Goal: Task Accomplishment & Management: Use online tool/utility

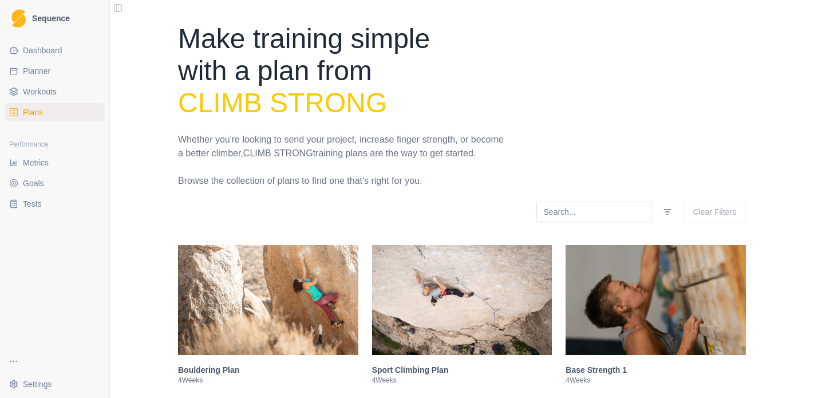
click at [44, 72] on span "Planner" at bounding box center [36, 70] width 27 height 11
select select "month"
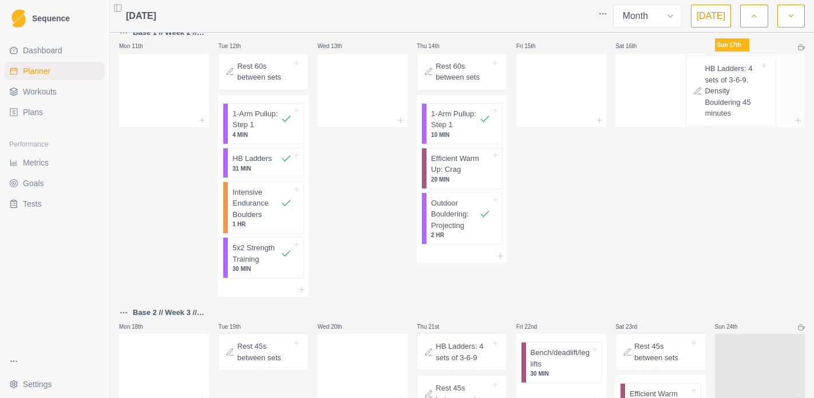
scroll to position [397, 0]
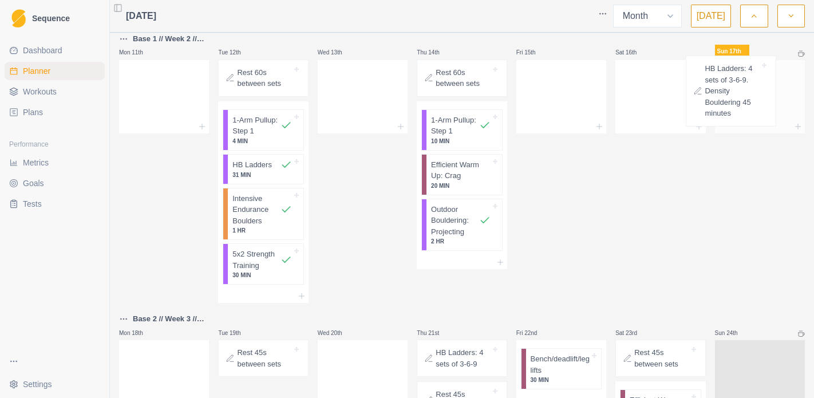
drag, startPoint x: 285, startPoint y: 346, endPoint x: 769, endPoint y: 63, distance: 560.0
click at [769, 63] on div "Mon 28th Tue 29th Wed 30th Thu 31st Fri 1st Sat 2nd Sun 3rd Base 4 // Week 1 //…" at bounding box center [462, 327] width 686 height 1372
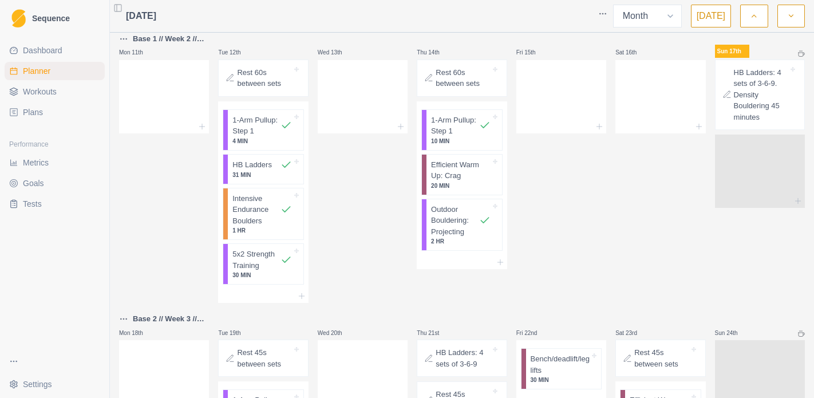
scroll to position [484, 0]
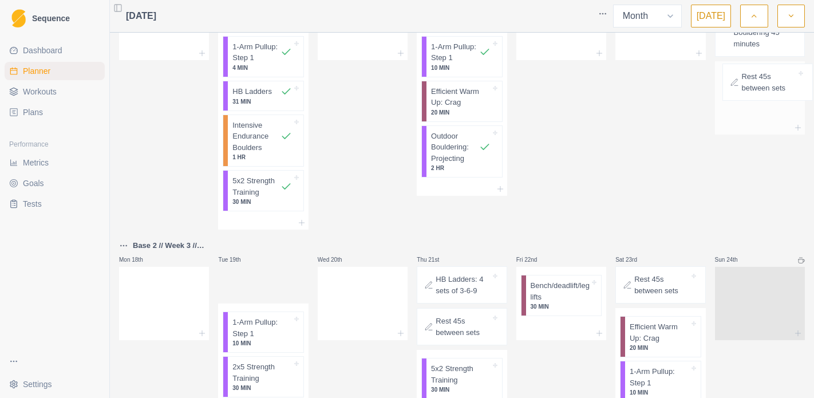
drag, startPoint x: 263, startPoint y: 278, endPoint x: 773, endPoint y: 89, distance: 543.8
click at [773, 89] on div "Mon 28th Tue 29th Wed 30th Thu 31st Fri 1st Sat 2nd Sun 3rd Base 4 // Week 1 //…" at bounding box center [462, 237] width 686 height 1339
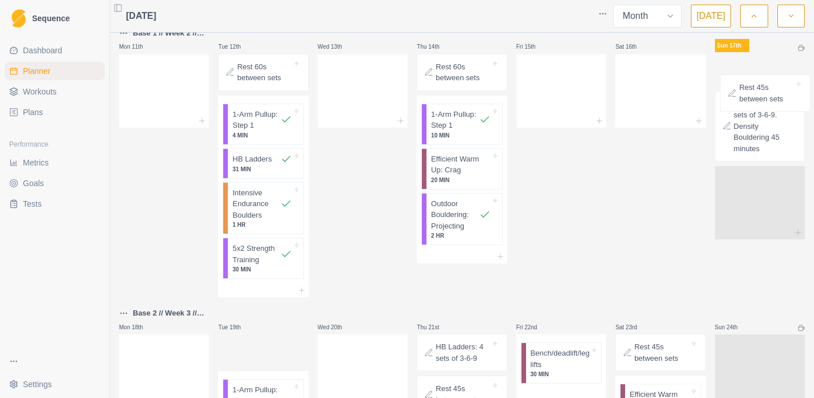
scroll to position [401, 0]
drag, startPoint x: 252, startPoint y: 298, endPoint x: 755, endPoint y: 141, distance: 526.9
click at [755, 141] on div "Mon 28th Tue 29th Wed 30th Thu 31st Fri 1st Sat 2nd Sun 3rd Base 4 // Week 1 //…" at bounding box center [462, 306] width 686 height 1339
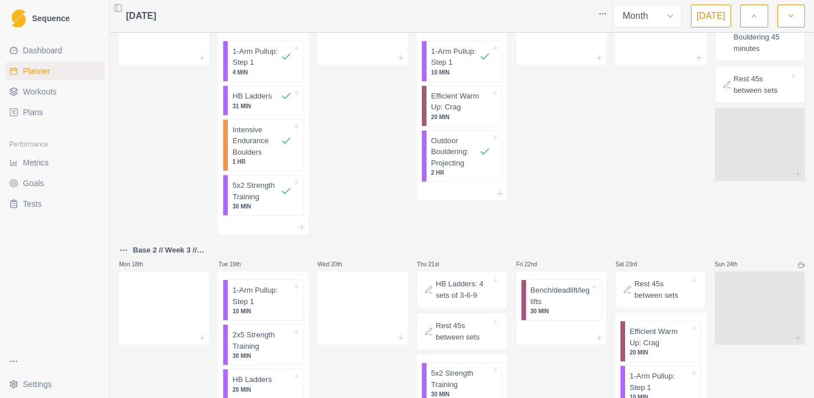
scroll to position [466, 0]
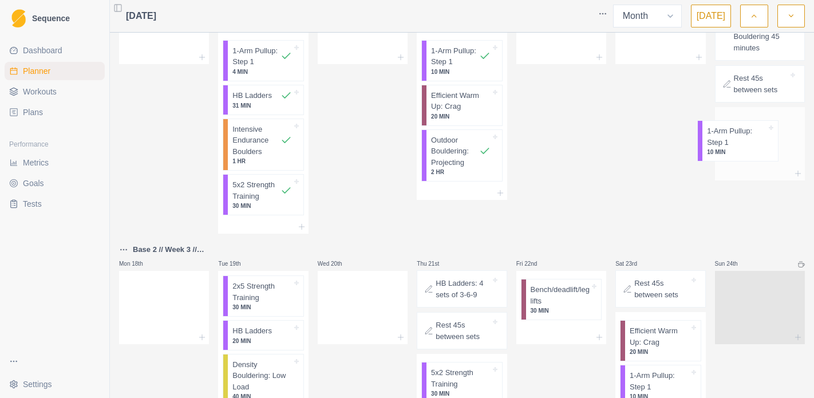
drag, startPoint x: 269, startPoint y: 302, endPoint x: 748, endPoint y: 141, distance: 505.6
click at [748, 141] on div "Mon 28th Tue 29th Wed 30th Thu 31st Fri 1st Sat 2nd Sun 3rd Base 4 // Week 1 //…" at bounding box center [462, 241] width 686 height 1339
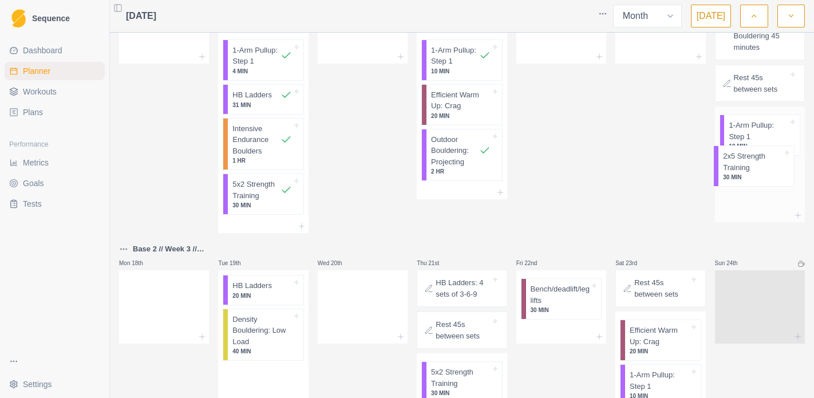
drag, startPoint x: 269, startPoint y: 312, endPoint x: 767, endPoint y: 175, distance: 516.5
click at [767, 175] on div "Mon 28th Tue 29th Wed 30th Thu 31st Fri 1st Sat 2nd Sun 3rd Base 4 // Week 1 //…" at bounding box center [462, 240] width 686 height 1339
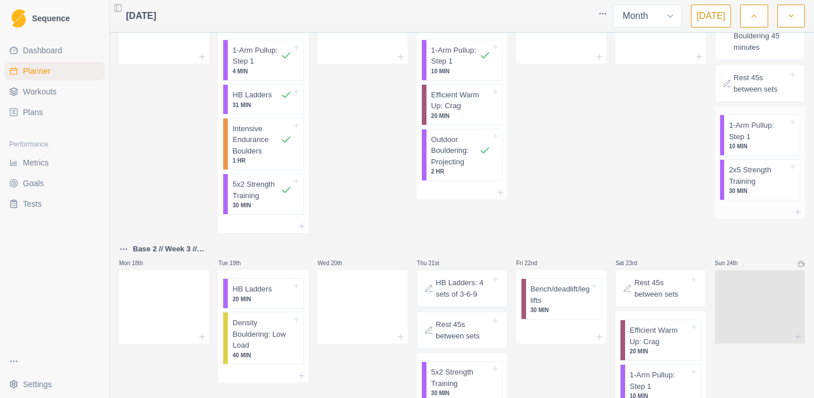
scroll to position [467, 0]
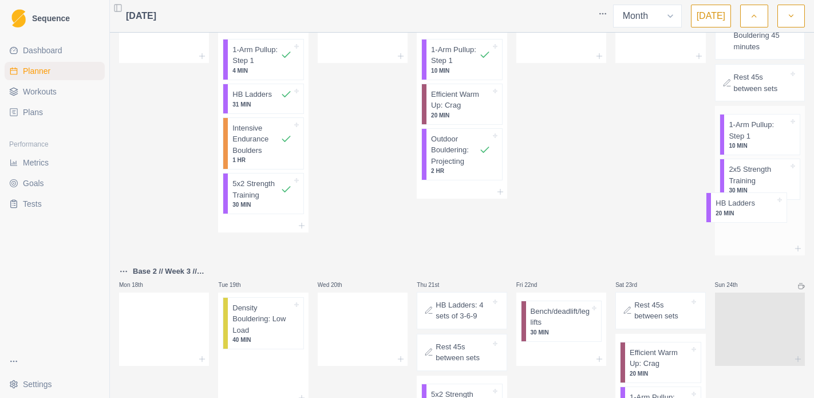
drag, startPoint x: 281, startPoint y: 304, endPoint x: 769, endPoint y: 220, distance: 494.4
click at [769, 220] on div "Mon 28th Tue 29th Wed 30th Thu 31st Fri 1st Sat 2nd Sun 3rd Base 4 // Week 1 //…" at bounding box center [462, 251] width 686 height 1362
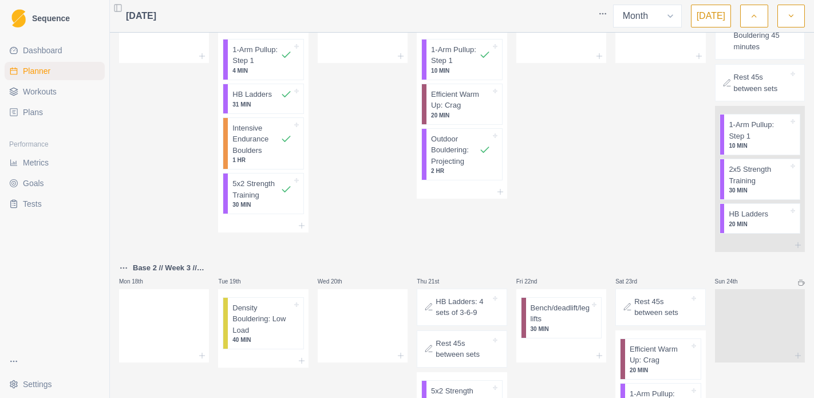
scroll to position [468, 0]
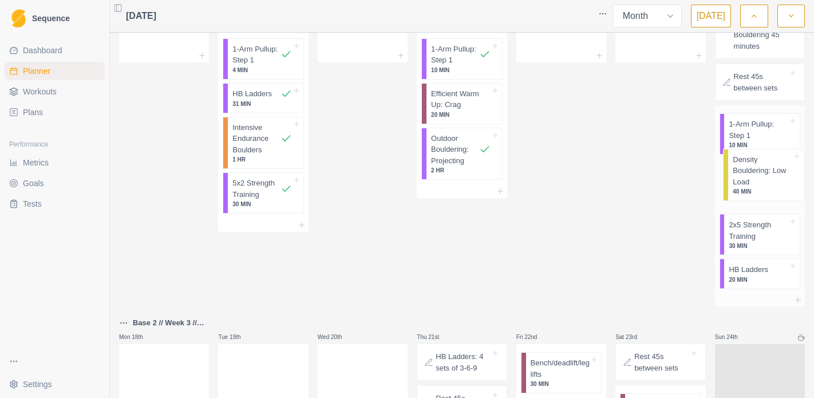
drag, startPoint x: 259, startPoint y: 333, endPoint x: 765, endPoint y: 183, distance: 527.3
click at [765, 183] on div "Mon 28th Tue 29th Wed 30th Thu 31st Fri 1st Sat 2nd Sun 3rd Base 4 // Week 1 //…" at bounding box center [462, 277] width 686 height 1414
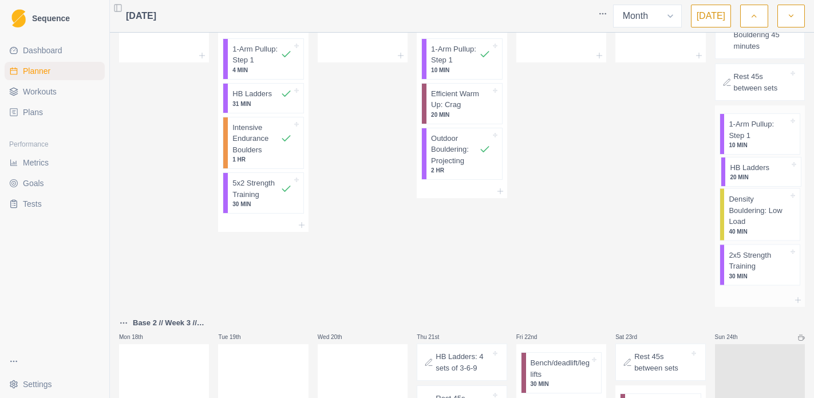
drag, startPoint x: 750, startPoint y: 275, endPoint x: 750, endPoint y: 168, distance: 107.1
click at [750, 168] on div "1-Arm Pullup: Step 1 10 MIN Density Bouldering: Low Load 40 MIN 2x5 Strength Tr…" at bounding box center [760, 199] width 90 height 188
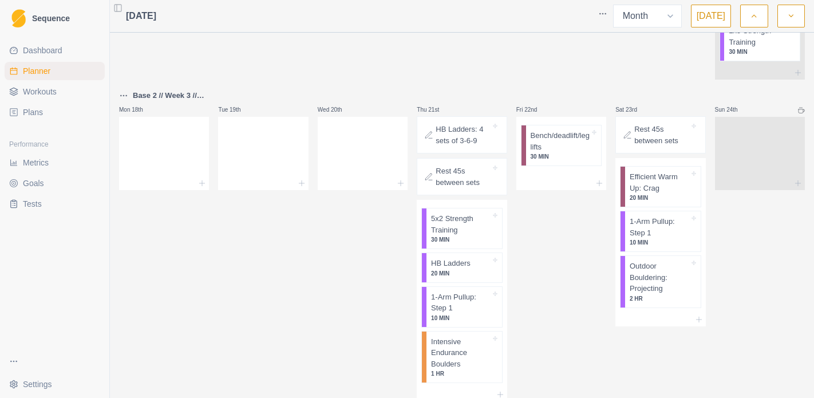
scroll to position [714, 0]
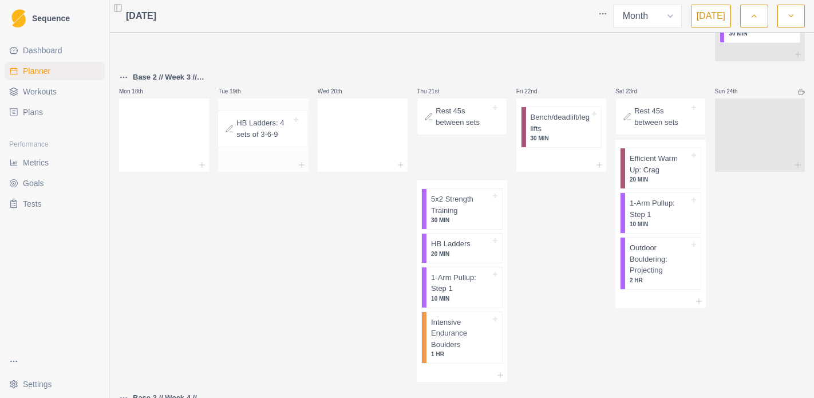
drag, startPoint x: 469, startPoint y: 111, endPoint x: 265, endPoint y: 123, distance: 204.2
click at [265, 123] on div "Mon 28th Tue 29th Wed 30th Thu 31st Fri 1st Sat 2nd Sun 3rd Base 4 // Week 1 //…" at bounding box center [462, 30] width 686 height 1413
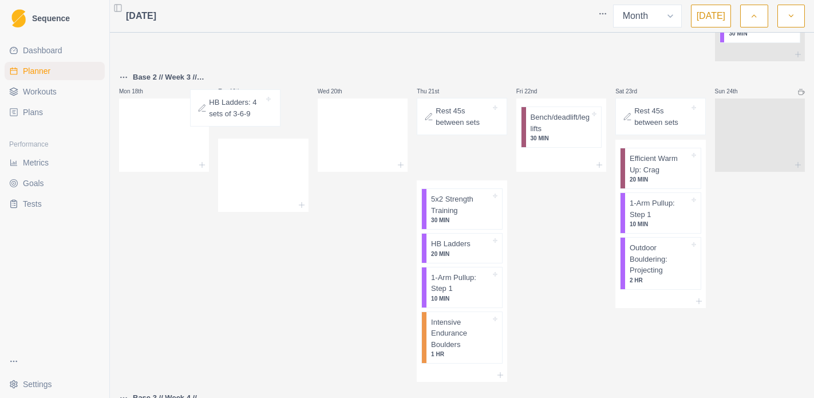
drag, startPoint x: 463, startPoint y: 124, endPoint x: 233, endPoint y: 115, distance: 229.8
click at [233, 115] on div "Mon 28th Tue 29th Wed 30th Thu 31st Fri 1st Sat 2nd Sun 3rd Base 4 // Week 1 //…" at bounding box center [462, 30] width 686 height 1413
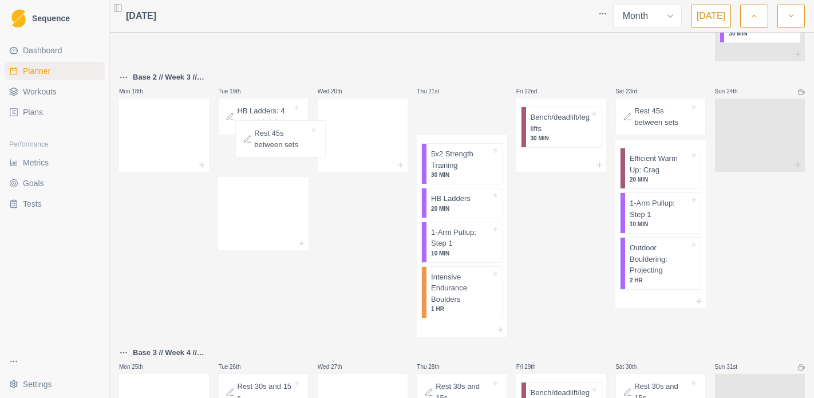
drag, startPoint x: 468, startPoint y: 113, endPoint x: 283, endPoint y: 135, distance: 185.7
click at [283, 135] on div "Mon 28th Tue 29th Wed 30th Thu 31st Fri 1st Sat 2nd Sun 3rd Base 4 // Week 1 //…" at bounding box center [462, 8] width 686 height 1368
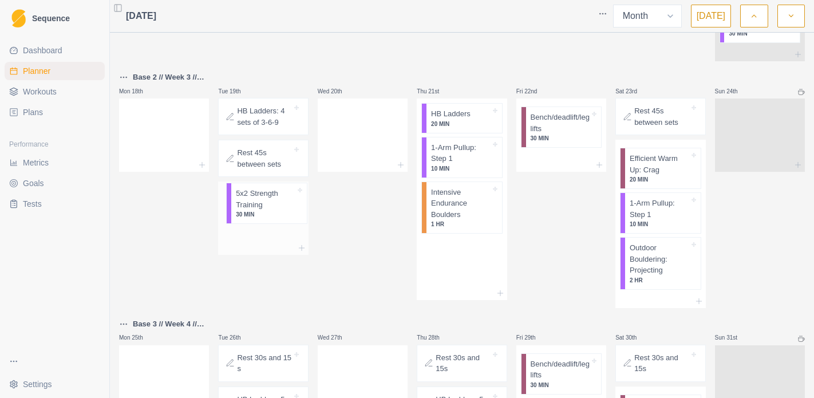
drag, startPoint x: 475, startPoint y: 128, endPoint x: 277, endPoint y: 206, distance: 213.4
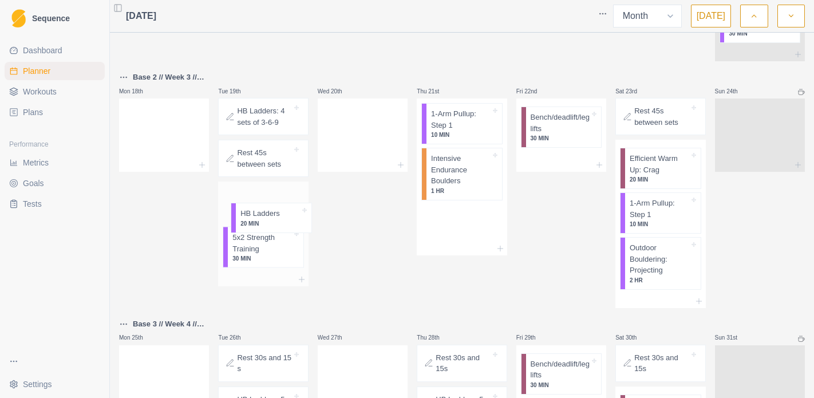
drag, startPoint x: 462, startPoint y: 123, endPoint x: 263, endPoint y: 219, distance: 220.8
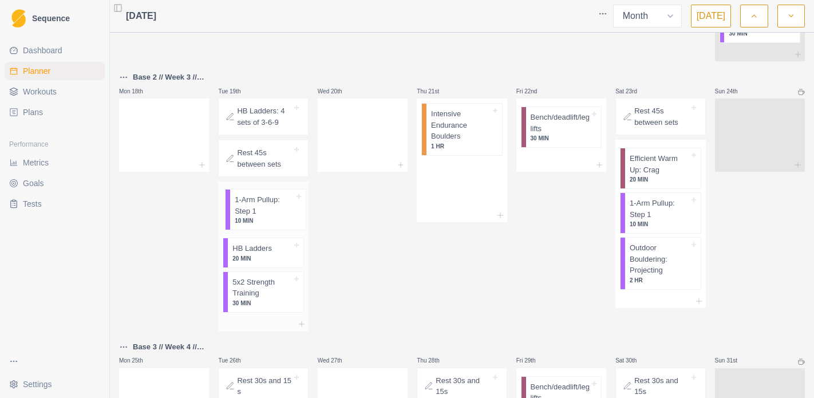
drag, startPoint x: 473, startPoint y: 117, endPoint x: 270, endPoint y: 204, distance: 220.9
click at [270, 204] on div "Mon 28th Tue 29th Wed 30th Thu 31st Fri 1st Sat 2nd Sun 3rd Base 4 // Week 1 //…" at bounding box center [462, 5] width 686 height 1362
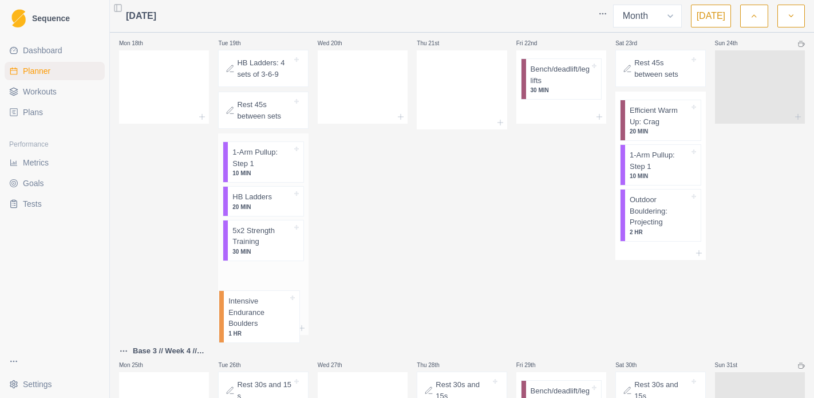
drag, startPoint x: 474, startPoint y: 136, endPoint x: 265, endPoint y: 322, distance: 280.3
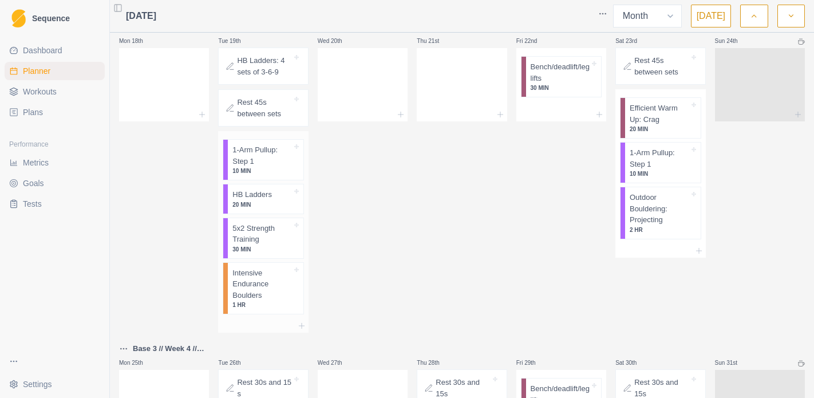
click at [265, 322] on div at bounding box center [263, 326] width 90 height 14
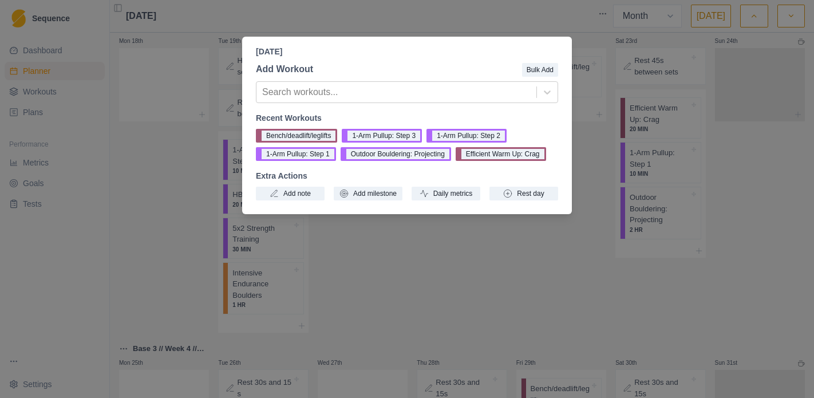
click at [501, 246] on div "[DATE] Add Workout Bulk Add Search workouts... Recent Workouts Bench/deadlift/l…" at bounding box center [407, 199] width 814 height 398
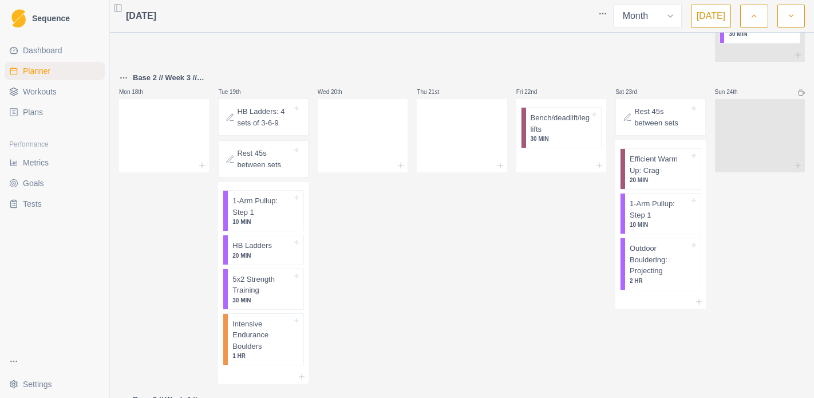
scroll to position [711, 0]
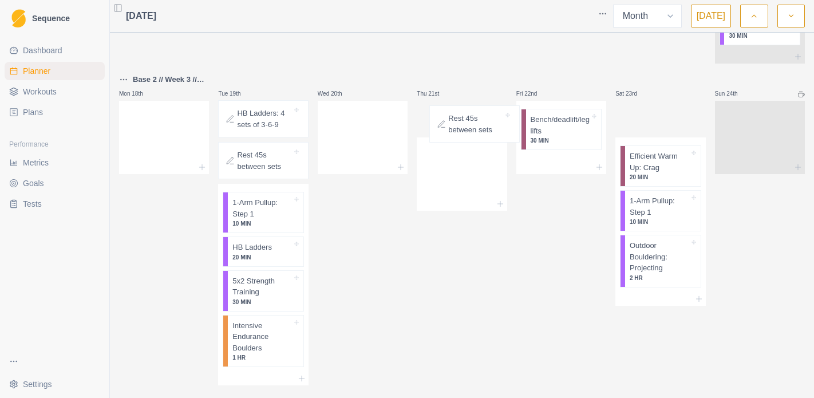
drag, startPoint x: 655, startPoint y: 130, endPoint x: 464, endPoint y: 135, distance: 191.3
click at [464, 135] on div "Mon 28th Tue 29th Wed 30th Thu 31st Fri 1st Sat 2nd Sun 3rd Base 4 // Week 1 //…" at bounding box center [462, 34] width 686 height 1414
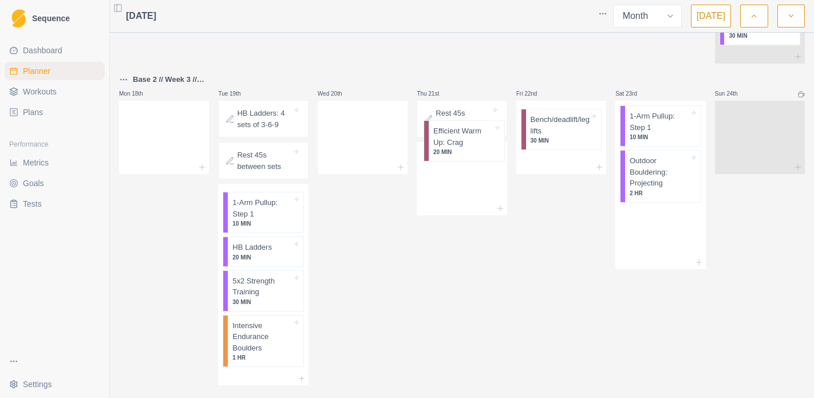
drag, startPoint x: 645, startPoint y: 130, endPoint x: 446, endPoint y: 141, distance: 199.6
click at [446, 141] on div "Mon 28th Tue 29th Wed 30th Thu 31st Fri 1st Sat 2nd Sun 3rd Base 4 // Week 1 //…" at bounding box center [462, 34] width 686 height 1414
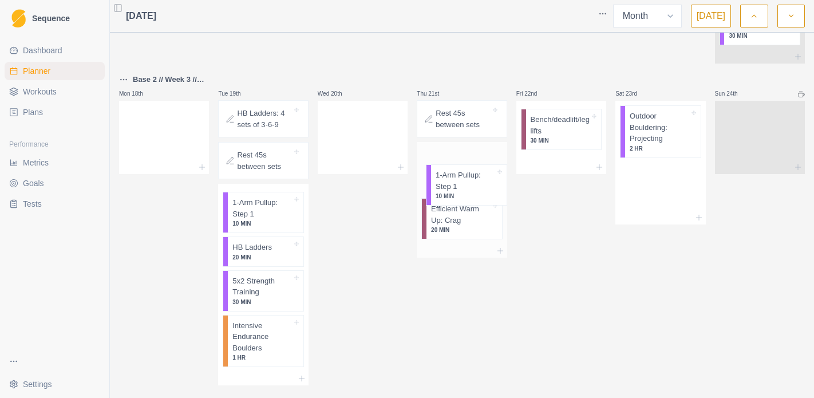
drag, startPoint x: 638, startPoint y: 125, endPoint x: 442, endPoint y: 178, distance: 203.4
click at [442, 178] on div "Mon 28th Tue 29th Wed 30th Thu 31st Fri 1st Sat 2nd Sun 3rd Base 4 // Week 1 //…" at bounding box center [462, 34] width 686 height 1414
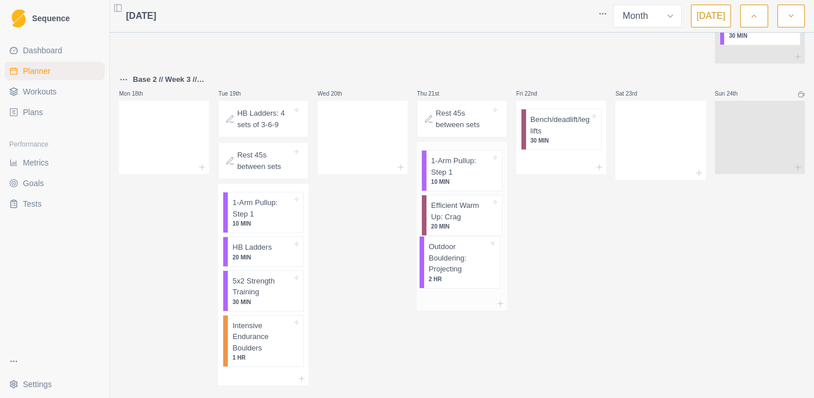
drag, startPoint x: 643, startPoint y: 127, endPoint x: 436, endPoint y: 257, distance: 244.7
click at [436, 257] on div "Mon 28th Tue 29th Wed 30th Thu 31st Fri 1st Sat 2nd Sun 3rd Base 4 // Week 1 //…" at bounding box center [462, 34] width 686 height 1414
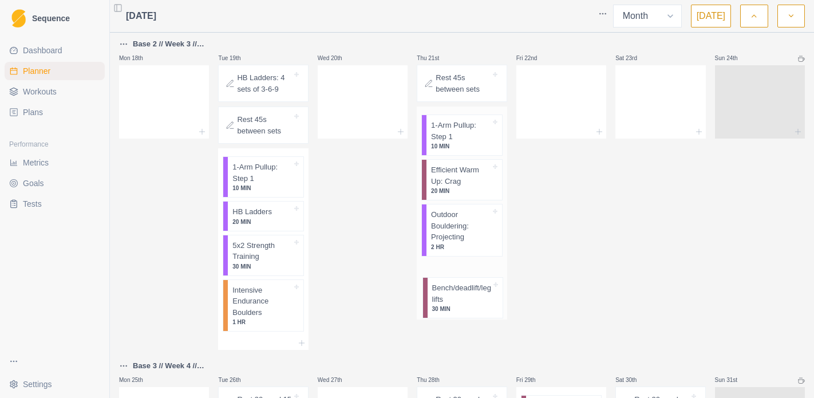
scroll to position [747, 0]
drag, startPoint x: 558, startPoint y: 125, endPoint x: 458, endPoint y: 275, distance: 180.4
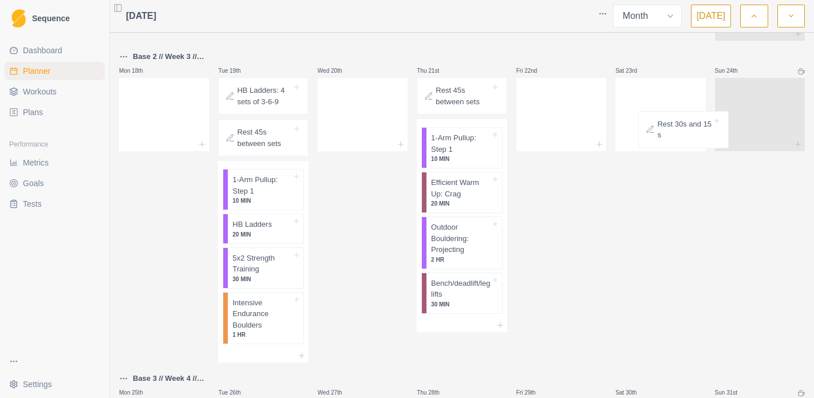
scroll to position [689, 0]
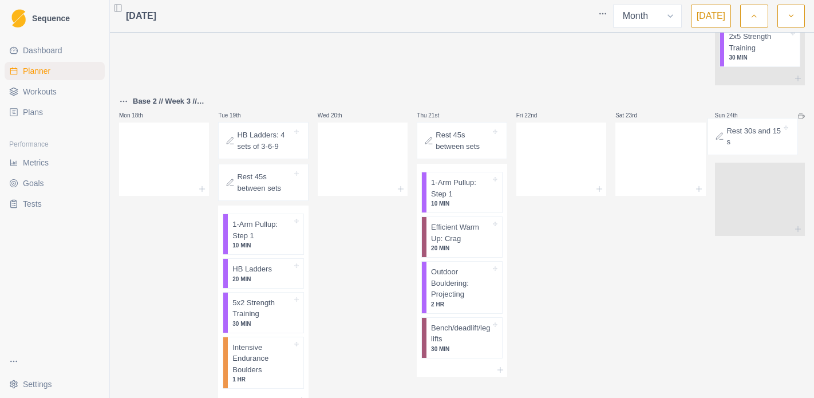
drag, startPoint x: 259, startPoint y: 375, endPoint x: 758, endPoint y: 140, distance: 551.8
click at [758, 140] on div "Mon 28th Tue 29th Wed 30th Thu 31st Fri 1st Sat 2nd Sun 3rd Base 4 // Week 1 //…" at bounding box center [462, 54] width 686 height 1413
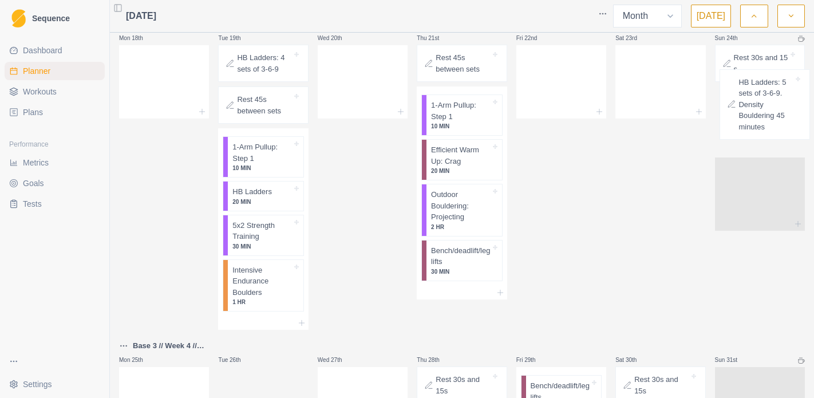
scroll to position [767, 0]
drag, startPoint x: 270, startPoint y: 353, endPoint x: 778, endPoint y: 100, distance: 568.0
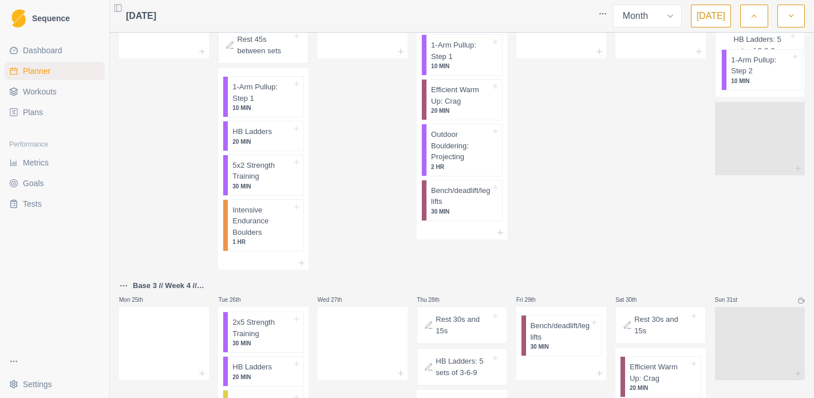
scroll to position [810, 0]
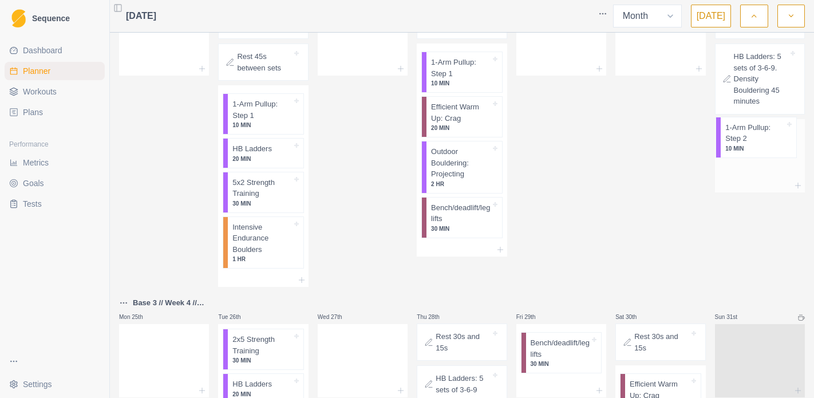
drag, startPoint x: 271, startPoint y: 309, endPoint x: 767, endPoint y: 133, distance: 526.7
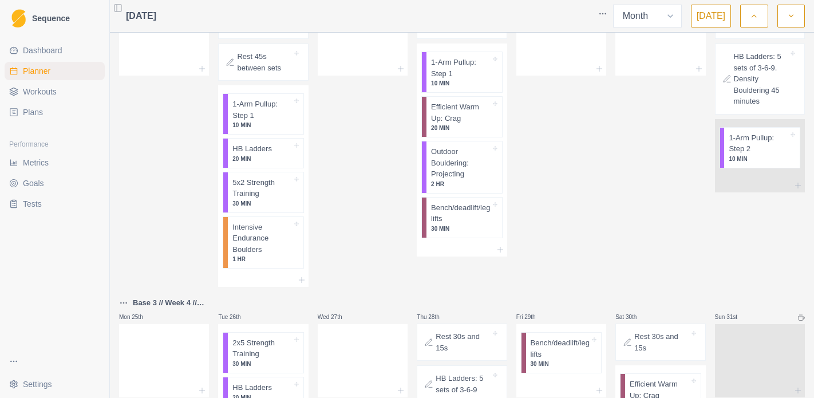
scroll to position [810, 0]
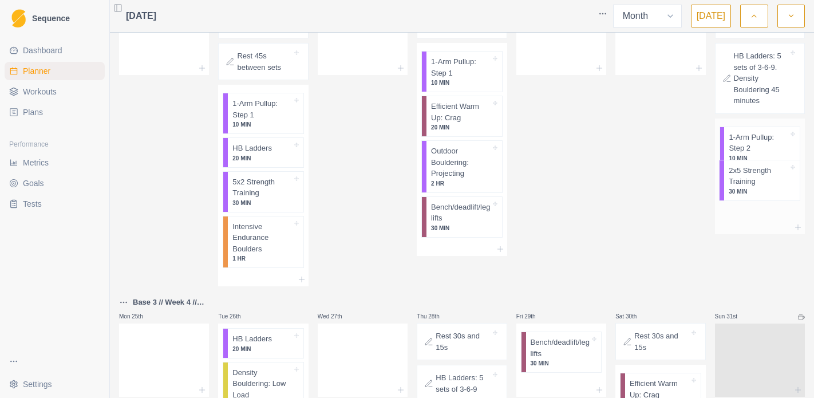
drag, startPoint x: 267, startPoint y: 353, endPoint x: 770, endPoint y: 177, distance: 532.7
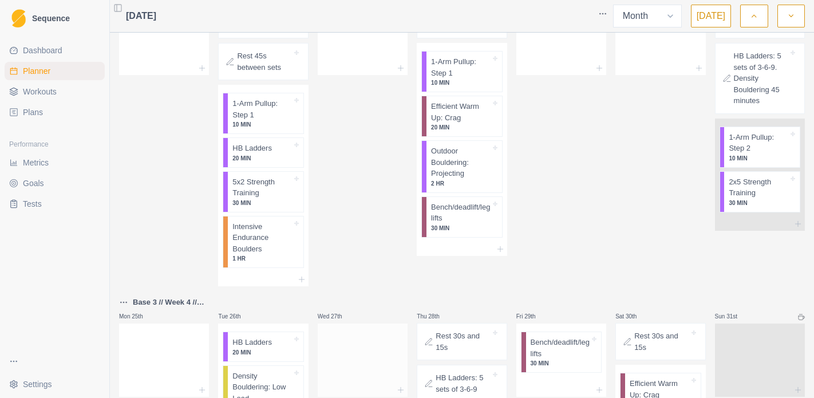
scroll to position [876, 0]
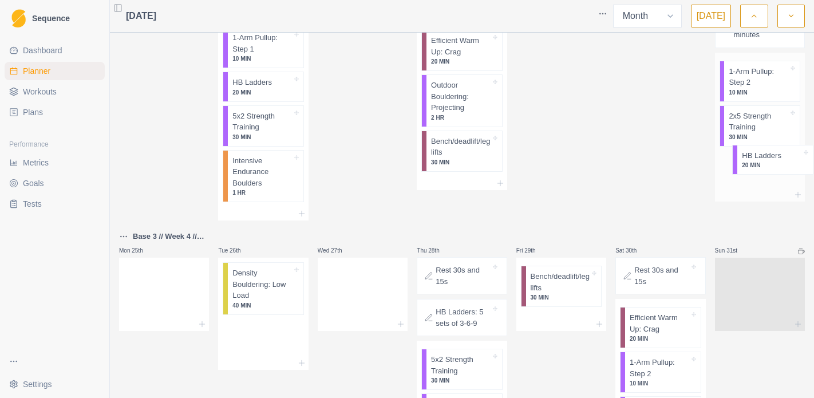
drag, startPoint x: 262, startPoint y: 285, endPoint x: 777, endPoint y: 162, distance: 528.7
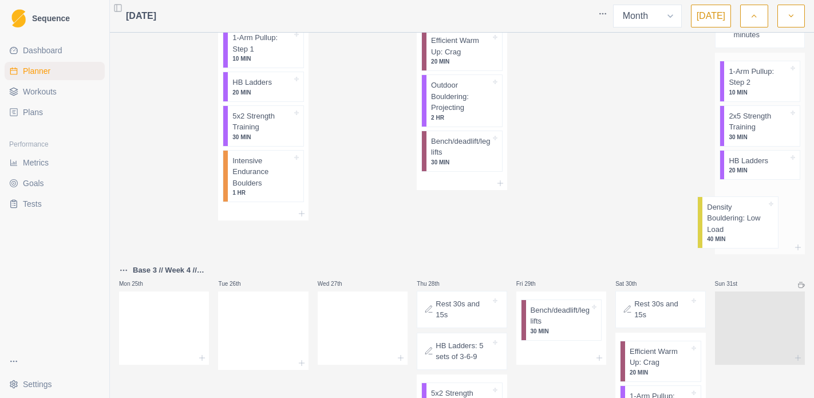
drag, startPoint x: 282, startPoint y: 279, endPoint x: 765, endPoint y: 207, distance: 488.2
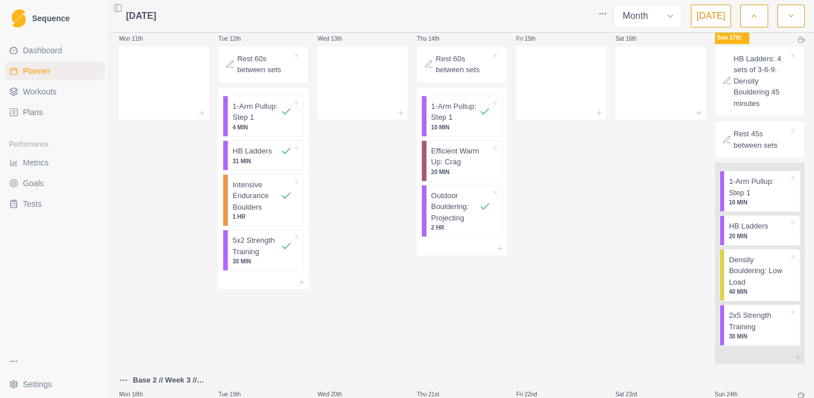
scroll to position [407, 0]
